Goal: Task Accomplishment & Management: Complete application form

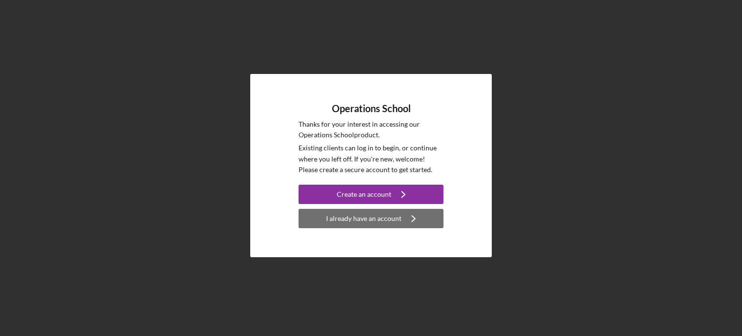
click at [351, 221] on div "I already have an account" at bounding box center [363, 218] width 75 height 19
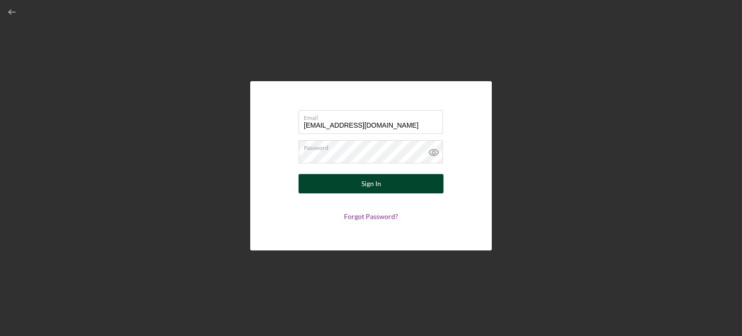
click at [354, 181] on button "Sign In" at bounding box center [370, 183] width 145 height 19
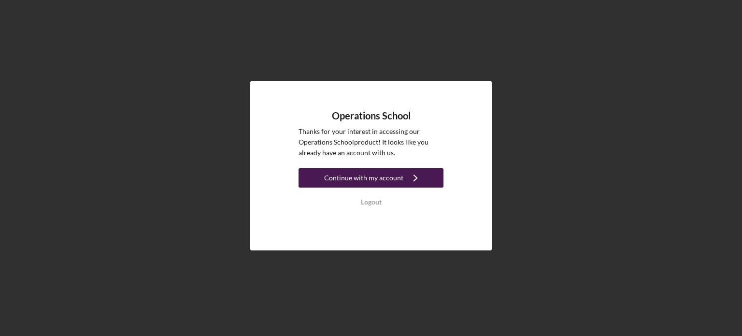
click at [367, 177] on div "Continue with my account" at bounding box center [363, 177] width 79 height 19
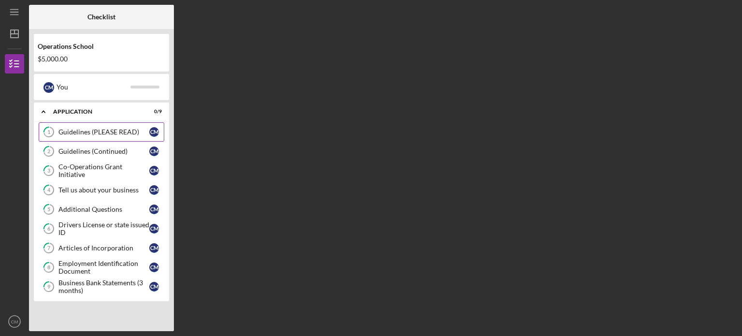
click at [113, 133] on div "Guidelines (PLEASE READ)" at bounding box center [103, 132] width 91 height 8
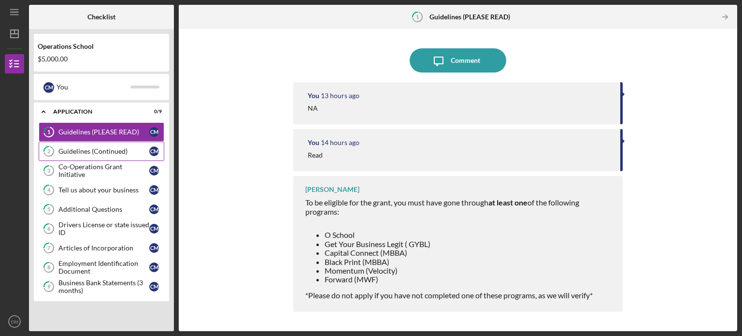
click at [93, 148] on div "Guidelines (Continued)" at bounding box center [103, 151] width 91 height 8
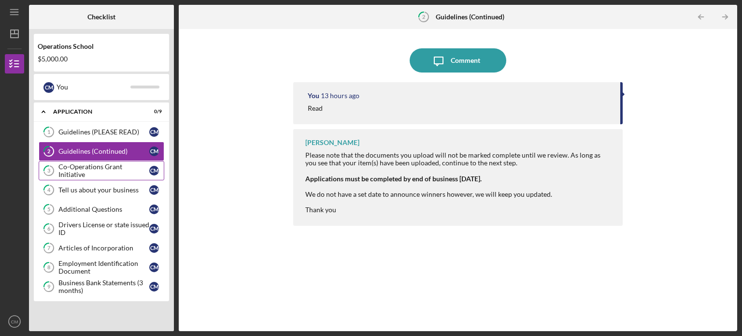
click at [85, 172] on div "Co-Operations Grant Initiative" at bounding box center [103, 170] width 91 height 15
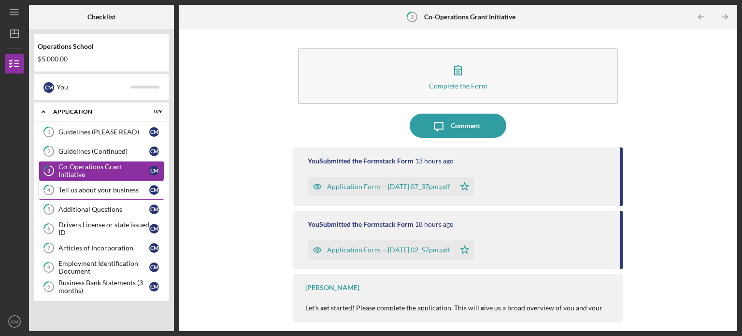
click at [91, 192] on div "Tell us about your business" at bounding box center [103, 190] width 91 height 8
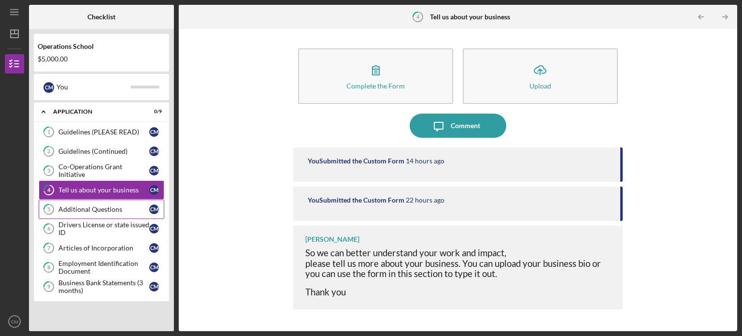
click at [90, 207] on div "Additional Questions" at bounding box center [103, 209] width 91 height 8
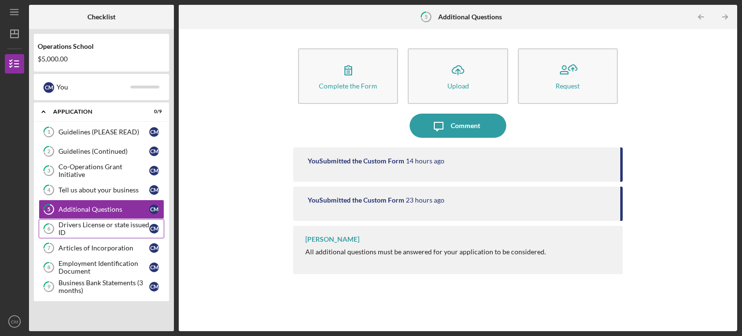
click at [102, 227] on div "Drivers License or state issued ID" at bounding box center [103, 228] width 91 height 15
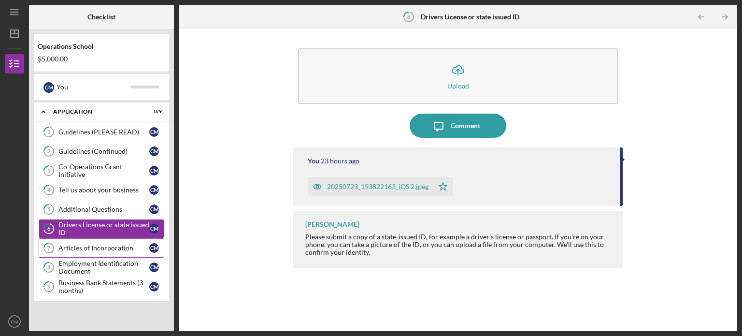
click at [96, 246] on div "Articles of Incorporation" at bounding box center [103, 248] width 91 height 8
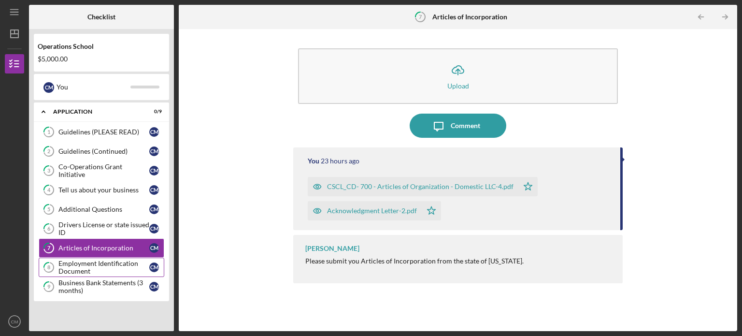
click at [96, 264] on div "Employment Identification Document" at bounding box center [103, 266] width 91 height 15
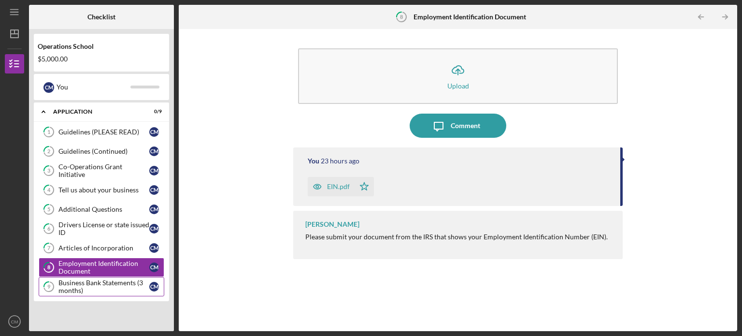
click at [96, 281] on div "Business Bank Statements (3 months)" at bounding box center [103, 286] width 91 height 15
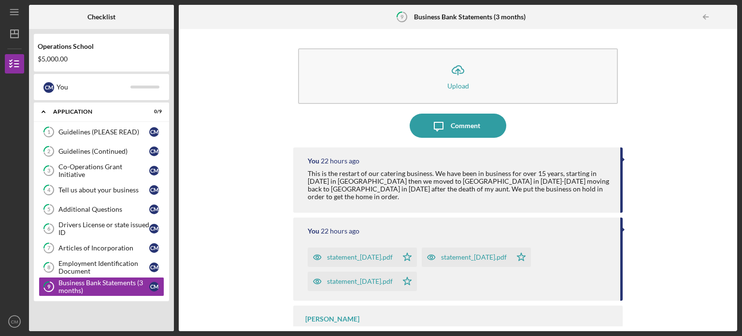
scroll to position [19, 0]
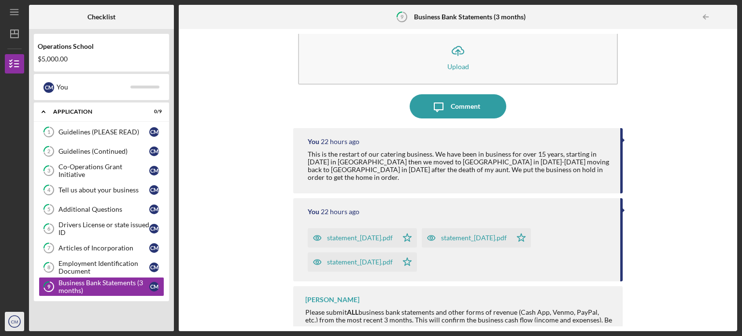
click at [12, 320] on text "CM" at bounding box center [14, 321] width 7 height 5
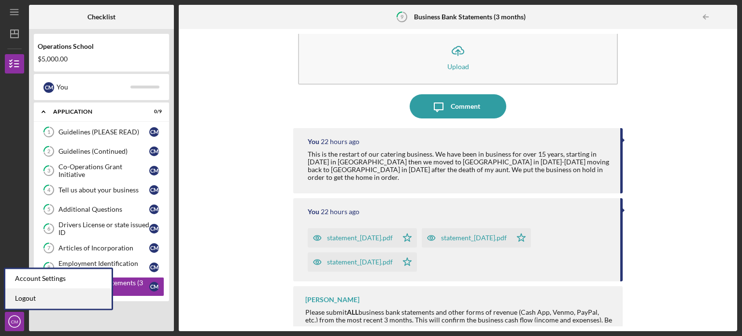
click at [35, 301] on link "Logout" at bounding box center [58, 298] width 106 height 20
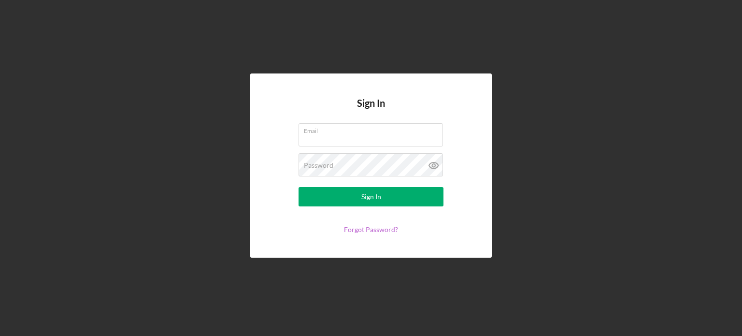
type input "[EMAIL_ADDRESS][DOMAIN_NAME]"
